Goal: Task Accomplishment & Management: Complete application form

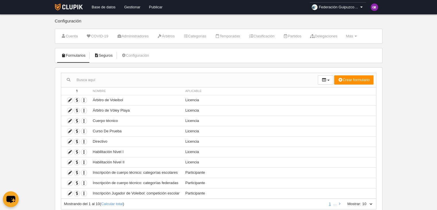
click at [103, 53] on link "Seguros" at bounding box center [103, 55] width 25 height 9
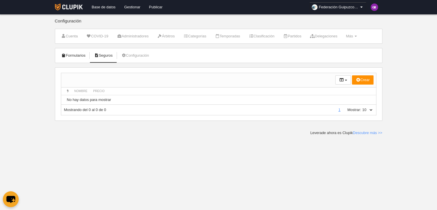
click at [71, 54] on link "Formularios" at bounding box center [73, 55] width 31 height 9
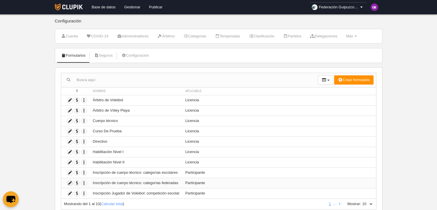
click at [69, 181] on icon at bounding box center [69, 182] width 5 height 5
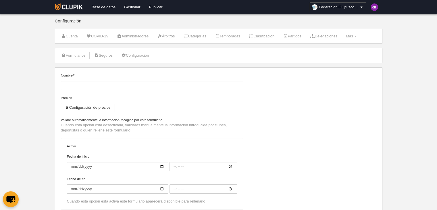
type input "Inscripción de cuerpo técnico: categorías federadas"
checkbox input "true"
type input "[DATE]"
type input "00:00"
type input "[DATE]"
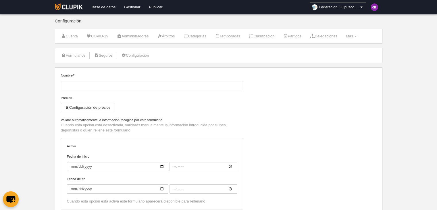
type input "00:00"
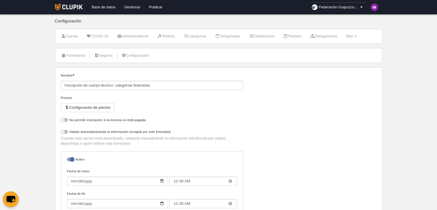
select select "selected"
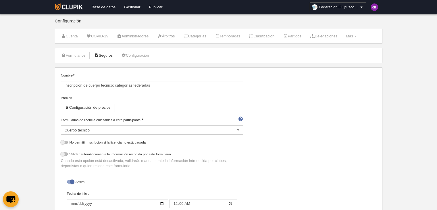
click at [109, 54] on link "Seguros" at bounding box center [103, 55] width 25 height 9
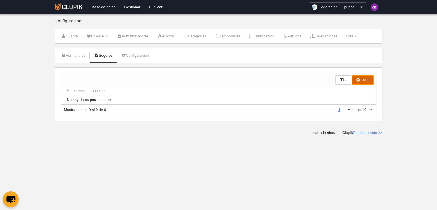
click at [367, 80] on button "Crear" at bounding box center [363, 79] width 22 height 9
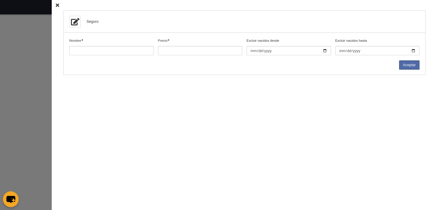
click at [56, 5] on icon at bounding box center [57, 5] width 3 height 4
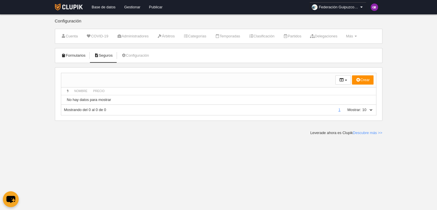
click at [77, 55] on link "Formularios" at bounding box center [73, 55] width 31 height 9
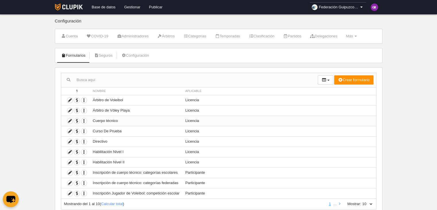
scroll to position [18, 0]
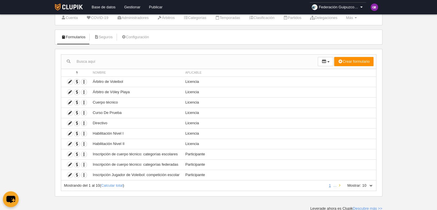
click at [340, 184] on link at bounding box center [340, 185] width 4 height 4
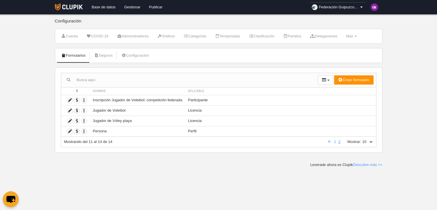
scroll to position [0, 0]
click at [68, 99] on icon at bounding box center [69, 99] width 5 height 5
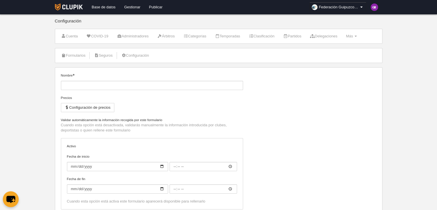
type input "Inscripción Jugador de Voleibol: competición federada"
checkbox input "true"
type input "[DATE]"
type input "00:00"
type input "[DATE]"
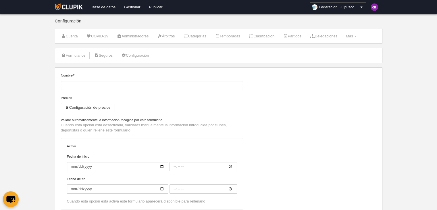
type input "00:00"
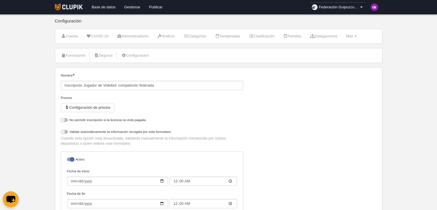
select select "selected"
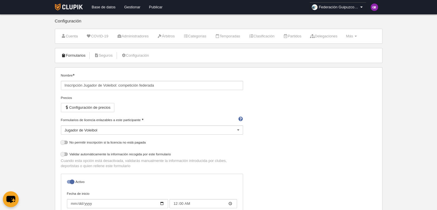
click at [77, 54] on link "Formularios" at bounding box center [73, 55] width 31 height 9
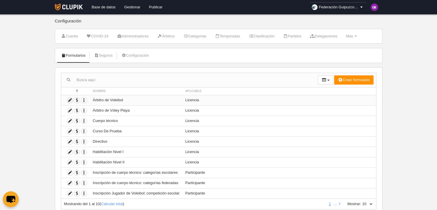
click at [69, 100] on icon at bounding box center [69, 99] width 5 height 5
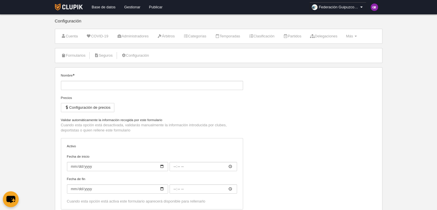
type input "Árbitro de Voleibol"
checkbox input "true"
type input "[DATE]"
type input "00:00"
select select "selected"
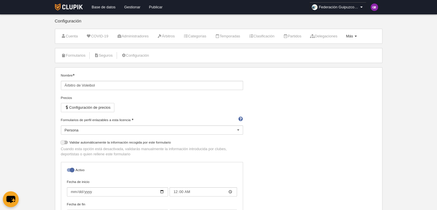
click at [353, 34] on span "Más" at bounding box center [349, 36] width 7 height 4
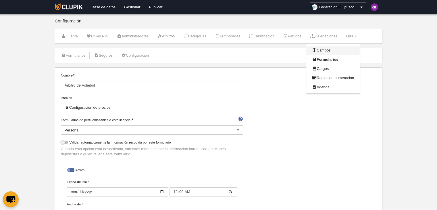
click at [334, 49] on link "Campos" at bounding box center [332, 50] width 53 height 9
